Goal: Book appointment/travel/reservation

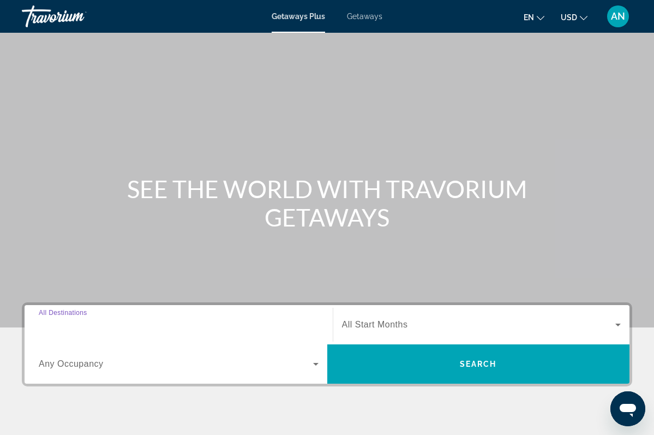
click at [129, 324] on input "Destination All Destinations" at bounding box center [179, 325] width 280 height 13
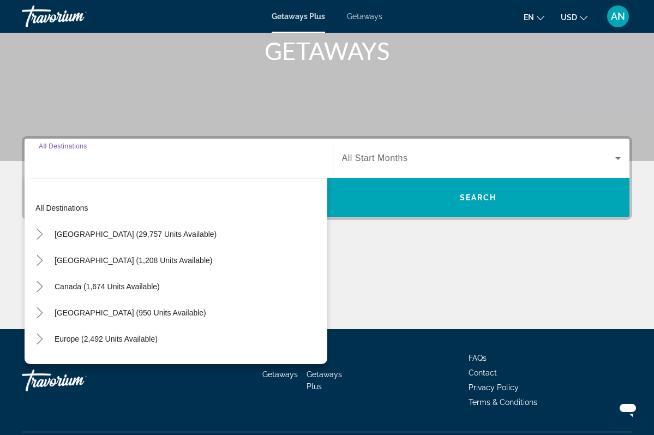
scroll to position [194, 0]
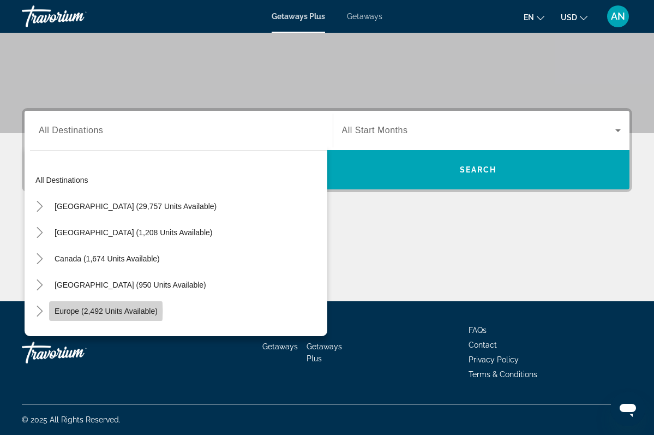
click at [75, 311] on span "Europe (2,492 units available)" at bounding box center [106, 311] width 103 height 9
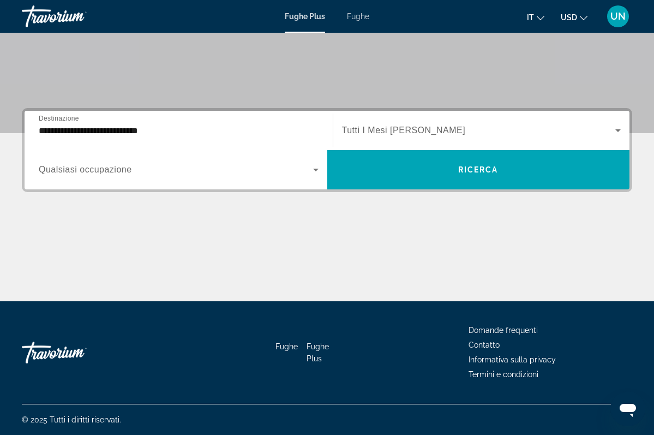
click at [401, 129] on span "Tutti I Mesi [PERSON_NAME]" at bounding box center [404, 130] width 124 height 9
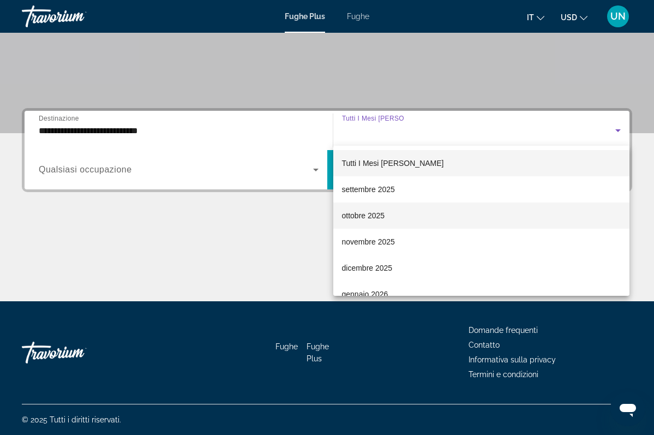
click at [376, 220] on span "ottobre 2025" at bounding box center [363, 215] width 43 height 13
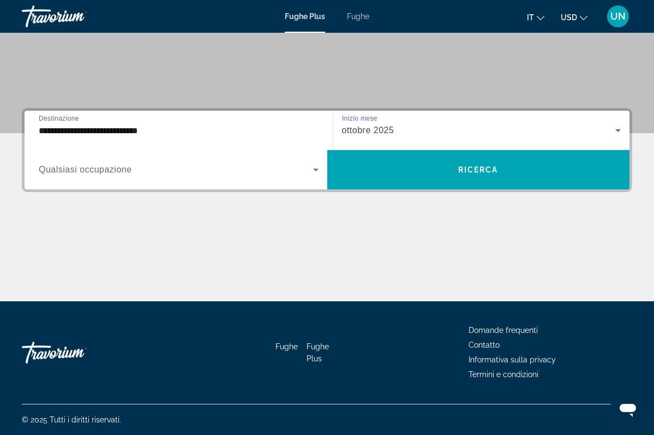
click at [315, 172] on icon "Widget di ricerca" at bounding box center [315, 169] width 13 height 13
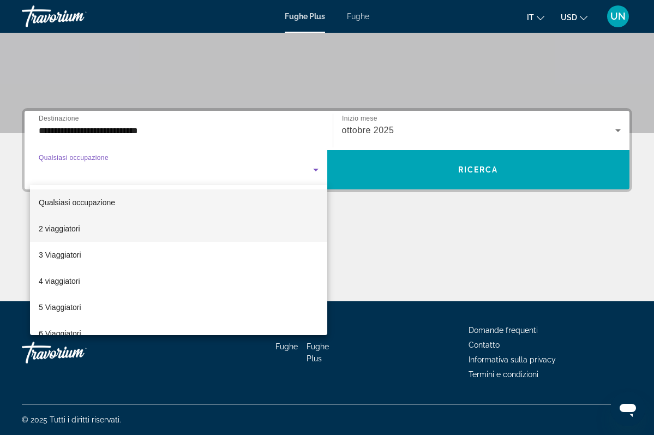
click at [87, 234] on mat-option "2 viaggiatori" at bounding box center [178, 229] width 297 height 26
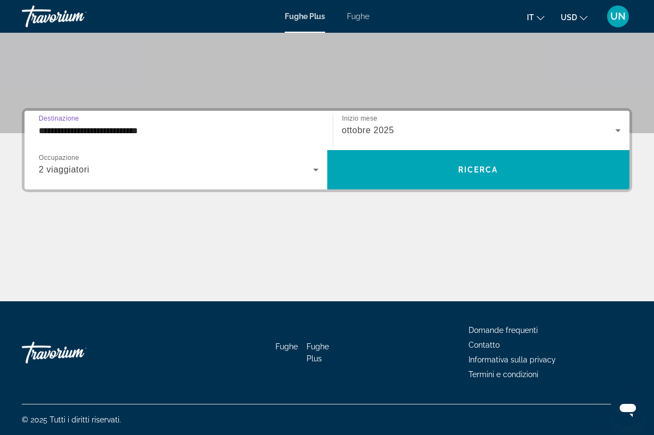
click at [174, 127] on input "**********" at bounding box center [179, 130] width 280 height 13
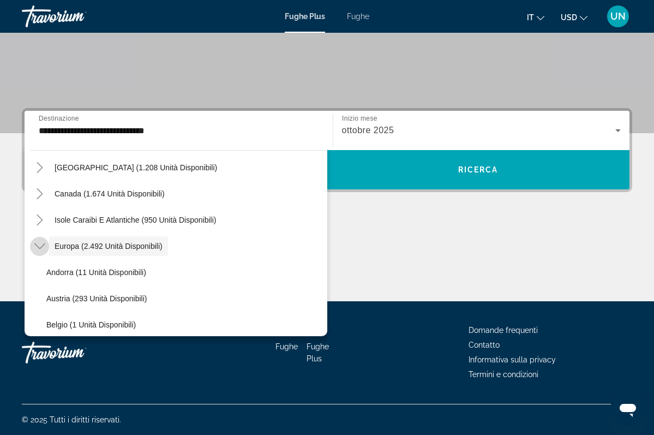
click at [40, 248] on icon "Toggle Europe (2.492 unità disponibili)" at bounding box center [39, 246] width 11 height 6
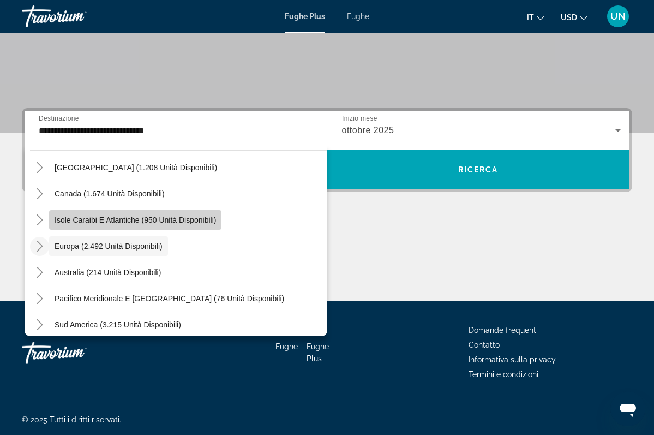
click at [73, 222] on span "Isole Caraibi e Atlantiche (950 unità disponibili)" at bounding box center [136, 220] width 162 height 9
type input "**********"
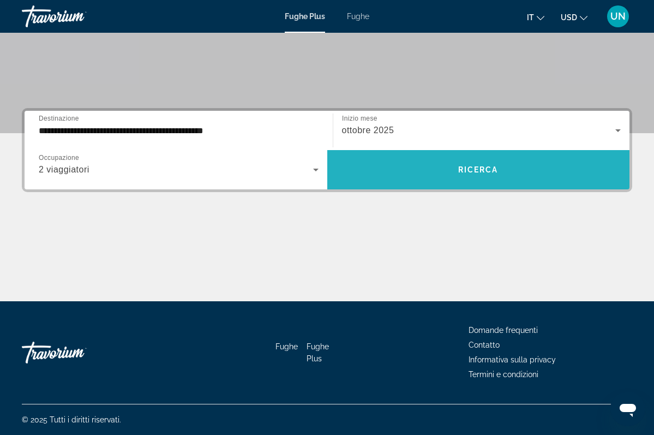
click at [489, 167] on span "RICERCA" at bounding box center [479, 169] width 40 height 9
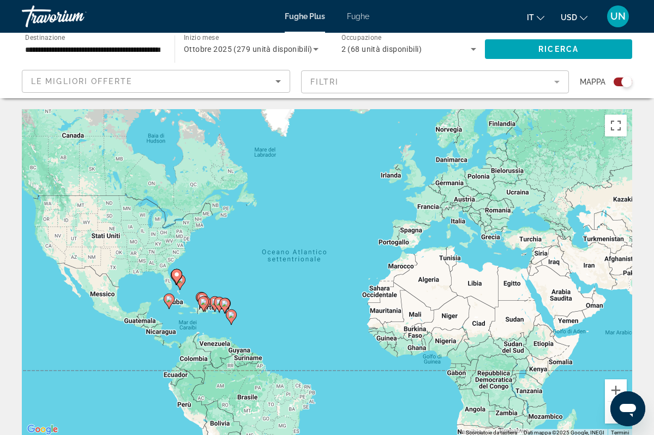
click at [208, 312] on div "Per attivare il trascinamento con la tastiera, premi Alt + Invio. Nello stato d…" at bounding box center [327, 273] width 611 height 328
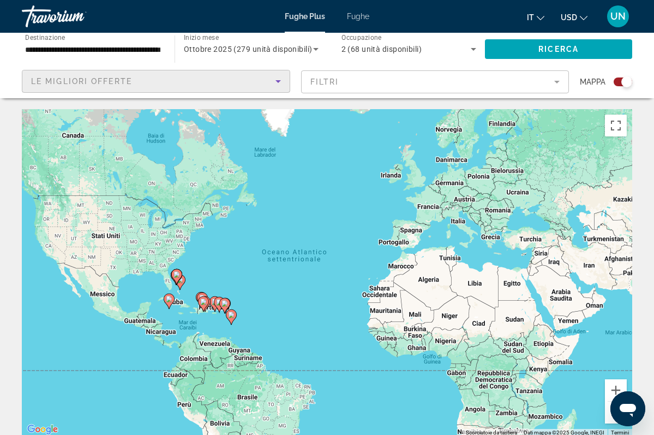
click at [166, 84] on div "LE MIGLIORI OFFERTE" at bounding box center [153, 81] width 245 height 13
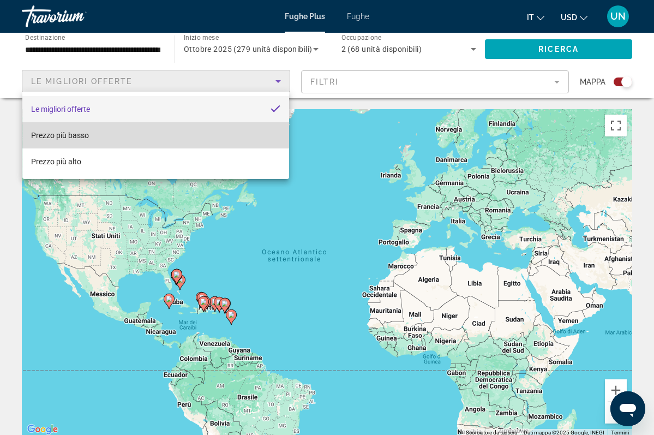
click at [87, 136] on span "Prezzo più basso" at bounding box center [60, 135] width 58 height 9
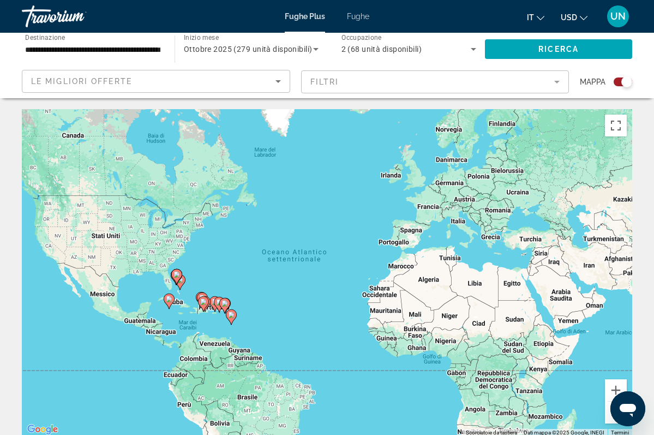
click at [483, 81] on mat-form-field "FILTRI" at bounding box center [435, 81] width 269 height 23
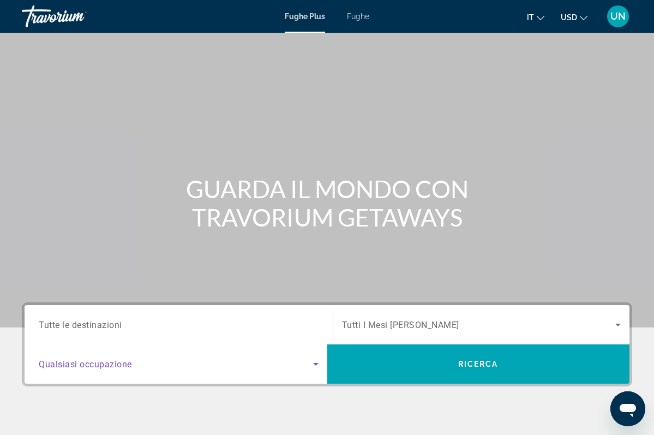
click at [318, 366] on icon "Widget di ricerca" at bounding box center [315, 364] width 13 height 13
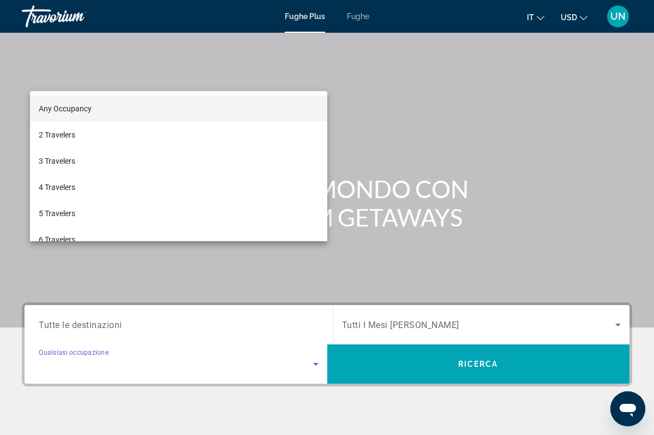
scroll to position [194, 0]
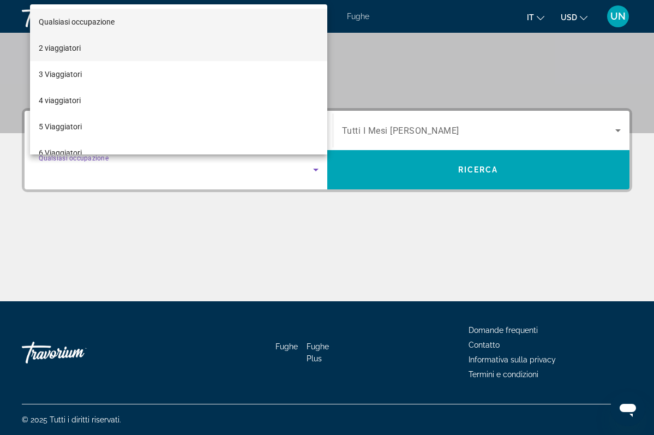
click at [57, 50] on span "2 viaggiatori" at bounding box center [60, 47] width 42 height 13
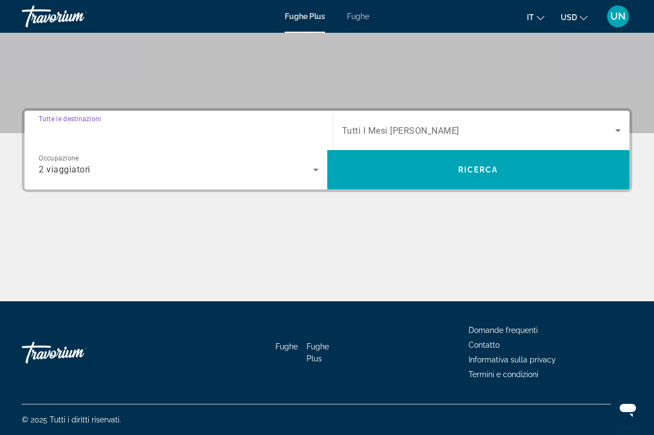
click at [139, 128] on input "Destination Tutte le destinazioni" at bounding box center [179, 130] width 280 height 13
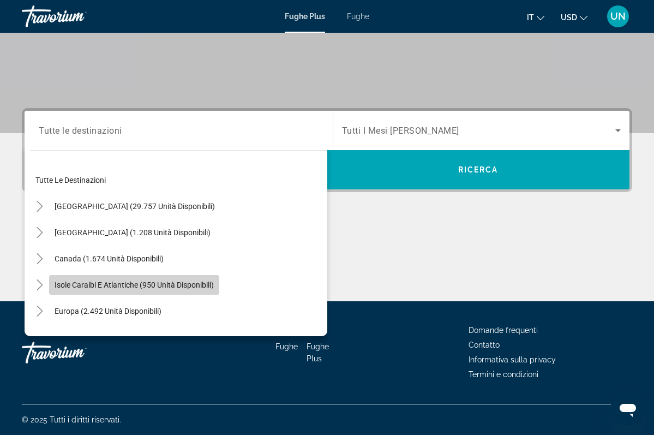
click at [104, 285] on span "Isole Caraibi e Atlantiche (950 unità disponibili)" at bounding box center [134, 285] width 159 height 9
type input "**********"
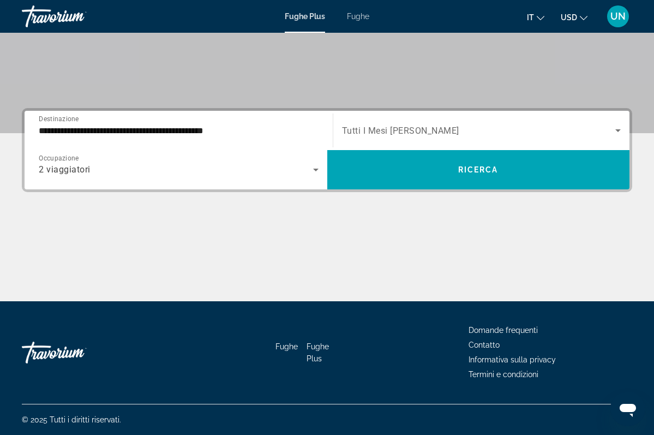
click at [385, 130] on span "Tutti I Mesi [PERSON_NAME]" at bounding box center [400, 131] width 117 height 10
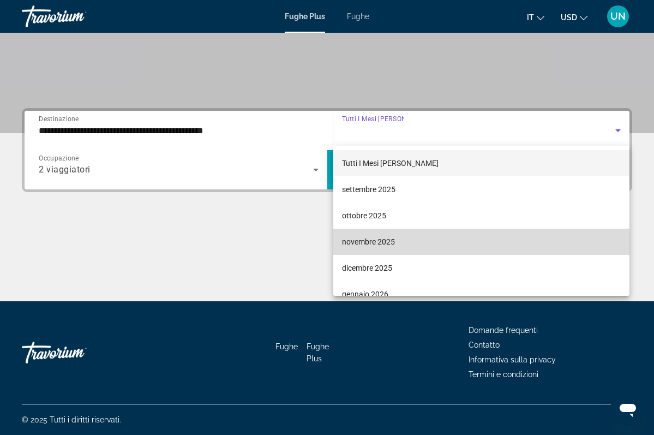
click at [374, 244] on span "novembre 2025" at bounding box center [368, 241] width 53 height 13
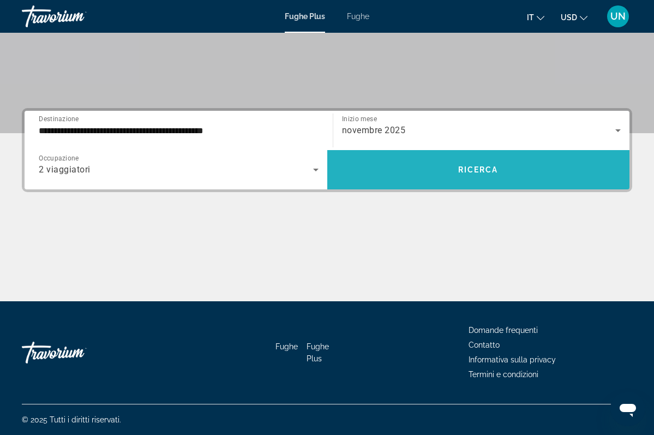
click at [480, 168] on span "RICERCA" at bounding box center [479, 169] width 40 height 9
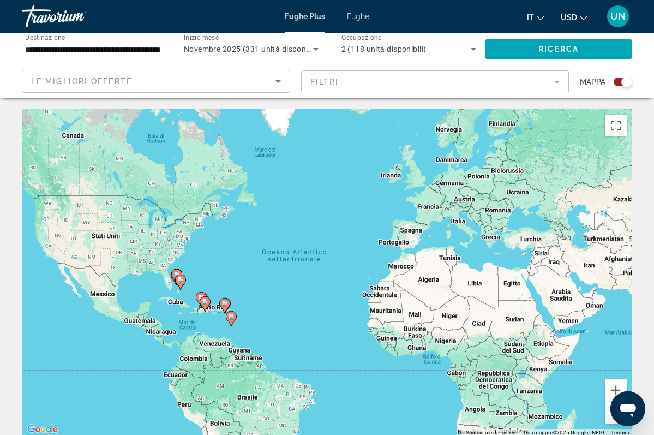
click at [182, 284] on icon "Contenuto principale" at bounding box center [180, 282] width 10 height 14
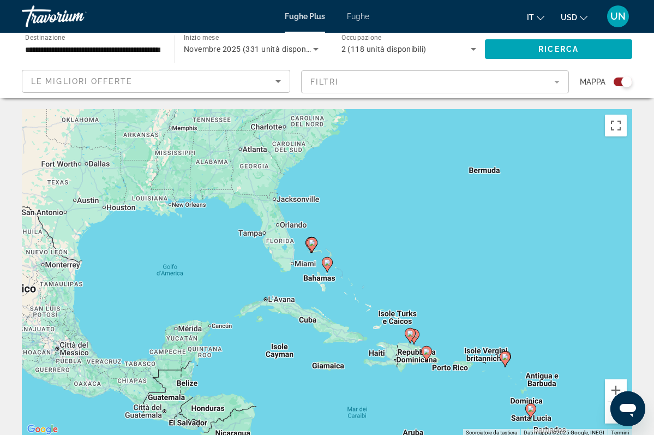
click at [503, 359] on image "Contenuto principale" at bounding box center [505, 357] width 7 height 7
type input "**********"
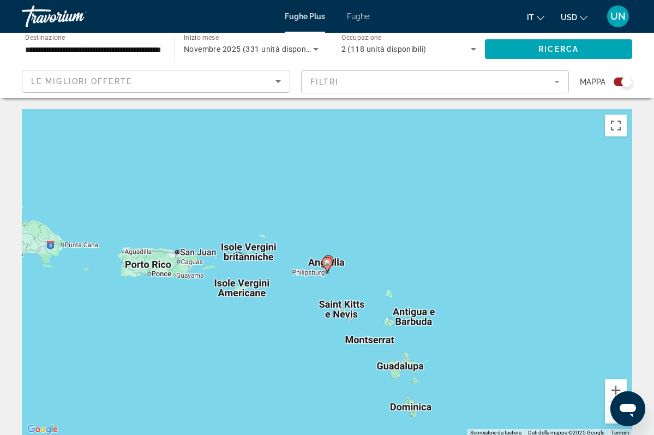
click at [254, 295] on div "Per attivare il trascinamento con la tastiera, premi Alt + Invio. Nello stato d…" at bounding box center [327, 273] width 611 height 328
click at [163, 263] on div "Per attivare il trascinamento con la tastiera, premi Alt + Invio. Nello stato d…" at bounding box center [327, 273] width 611 height 328
click at [326, 271] on icon "Contenuto principale" at bounding box center [327, 264] width 11 height 15
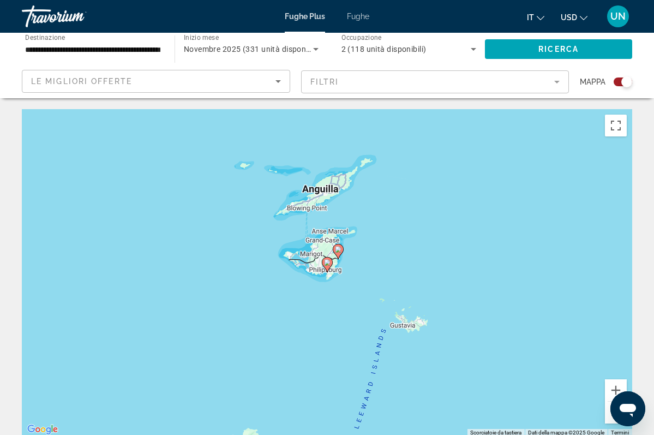
click at [329, 267] on icon "Contenuto principale" at bounding box center [327, 265] width 10 height 14
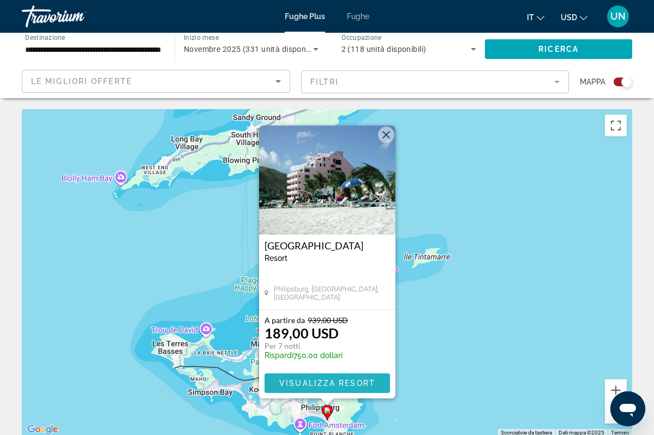
click at [314, 383] on span "VISUALIZZA RESORT" at bounding box center [327, 383] width 96 height 9
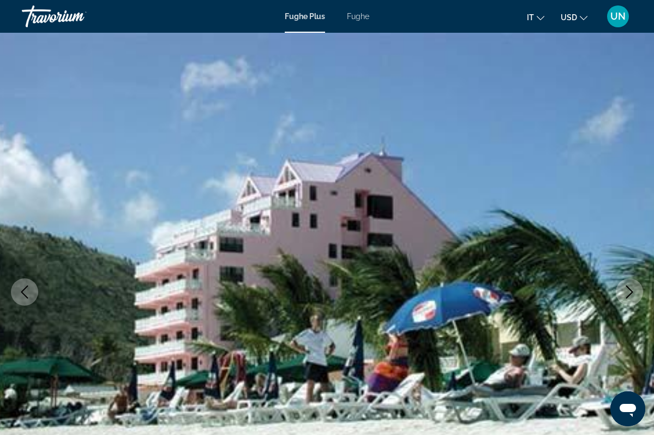
click at [630, 295] on icon "Immagine successiva" at bounding box center [629, 291] width 13 height 13
click at [630, 295] on icon "Immagine successiva" at bounding box center [630, 291] width 7 height 13
click at [25, 295] on icon "Immagine precedente" at bounding box center [24, 291] width 7 height 13
